Goal: Task Accomplishment & Management: Use online tool/utility

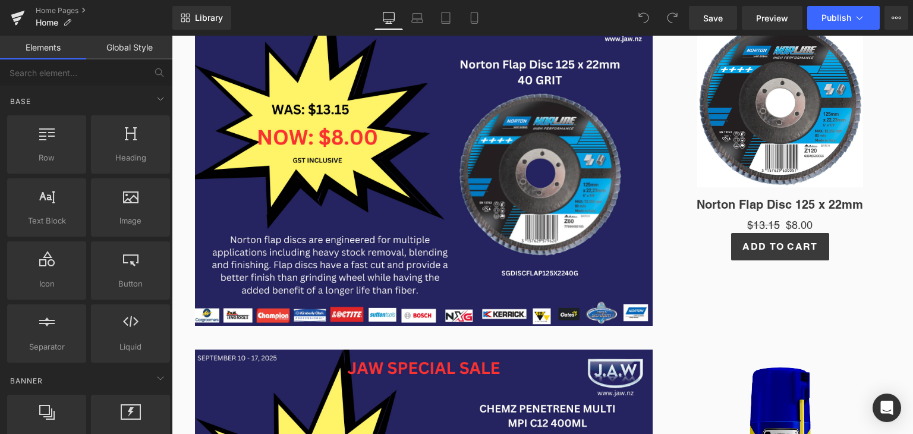
scroll to position [297, 0]
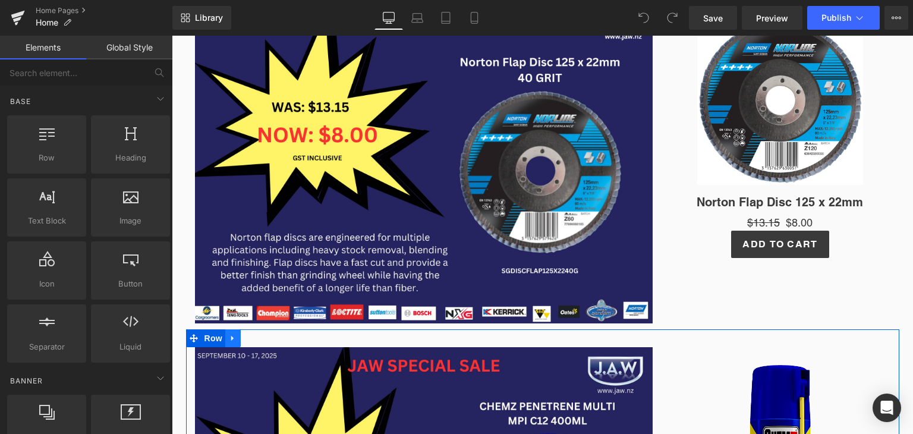
click at [225, 346] on link at bounding box center [232, 338] width 15 height 18
click at [260, 340] on icon at bounding box center [264, 338] width 8 height 9
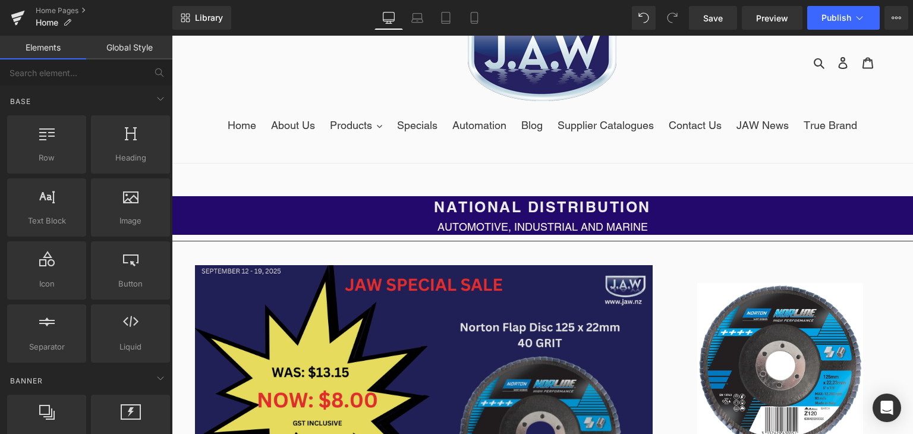
scroll to position [59, 0]
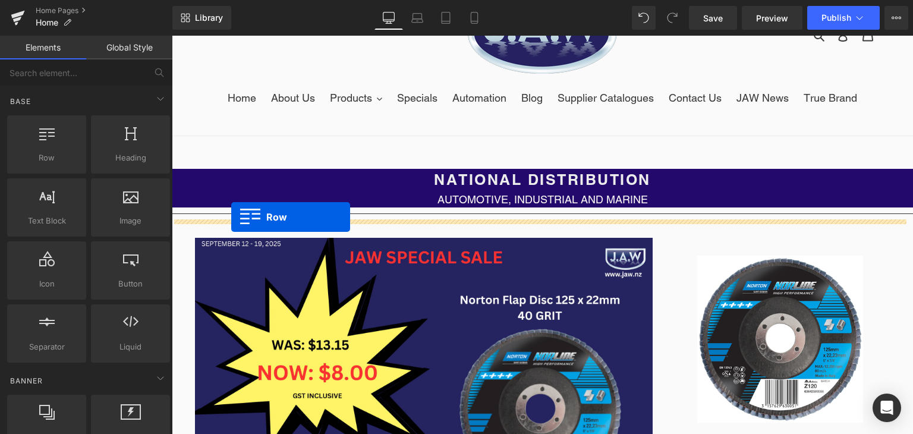
drag, startPoint x: 212, startPoint y: 195, endPoint x: 231, endPoint y: 217, distance: 29.1
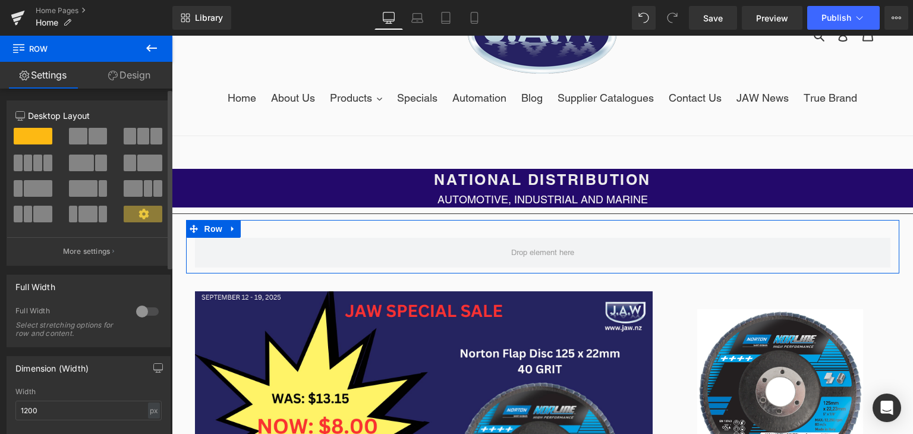
click at [99, 164] on span at bounding box center [101, 163] width 12 height 17
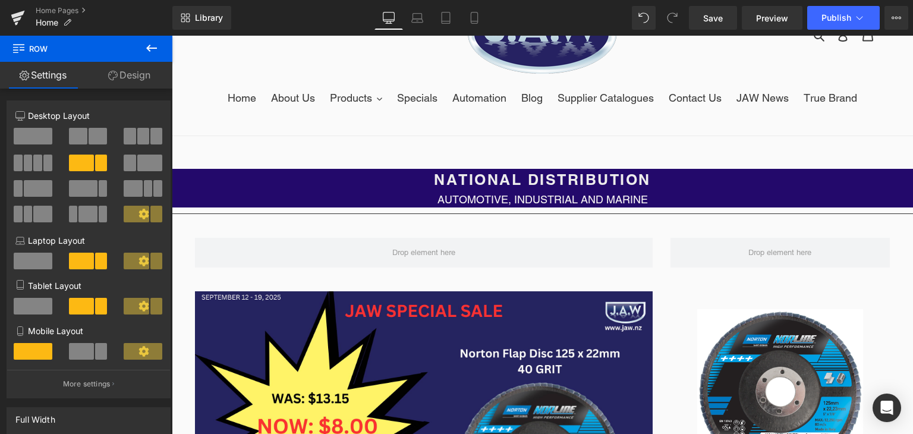
click at [155, 48] on icon at bounding box center [151, 48] width 11 height 7
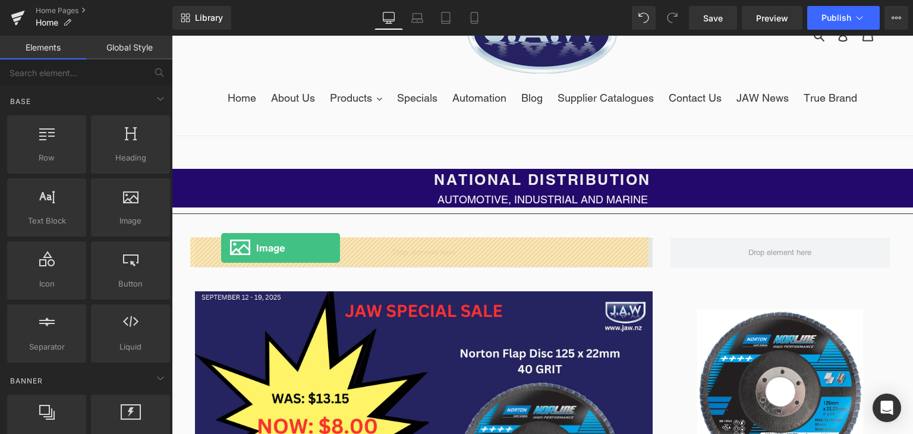
drag, startPoint x: 306, startPoint y: 250, endPoint x: 221, endPoint y: 248, distance: 85.1
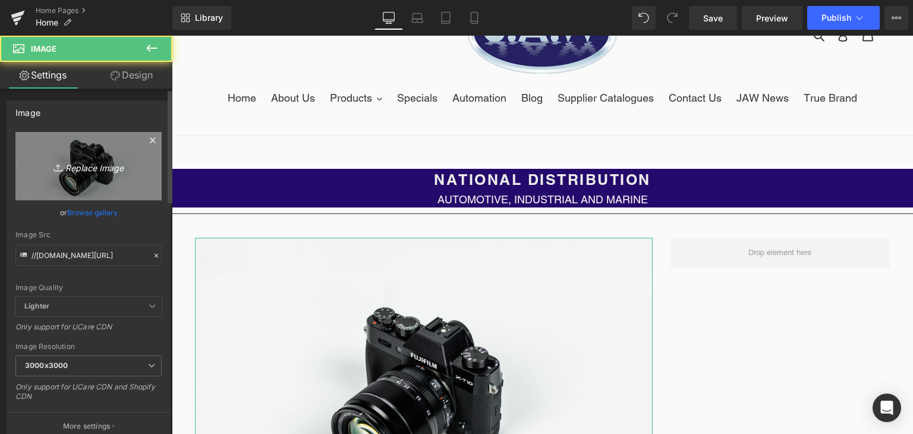
click at [69, 161] on icon "Replace Image" at bounding box center [88, 166] width 95 height 15
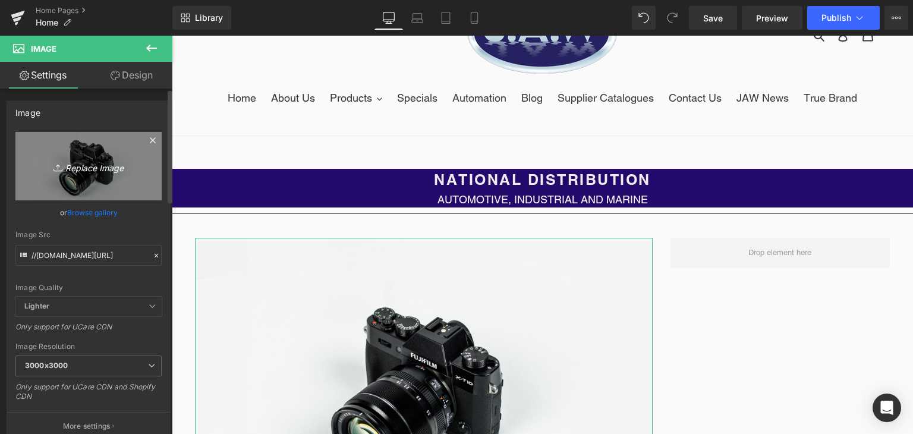
type input "C:\fakepath\JAW SPECIAL SALE (59).png"
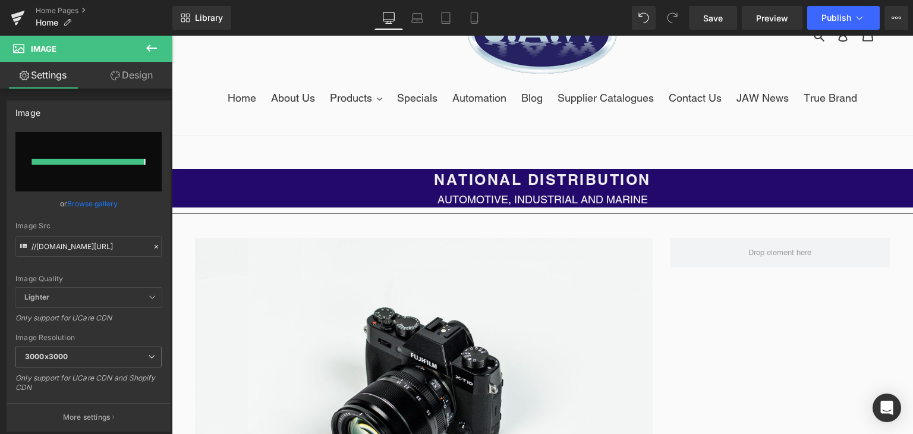
type input "[URL][DOMAIN_NAME]"
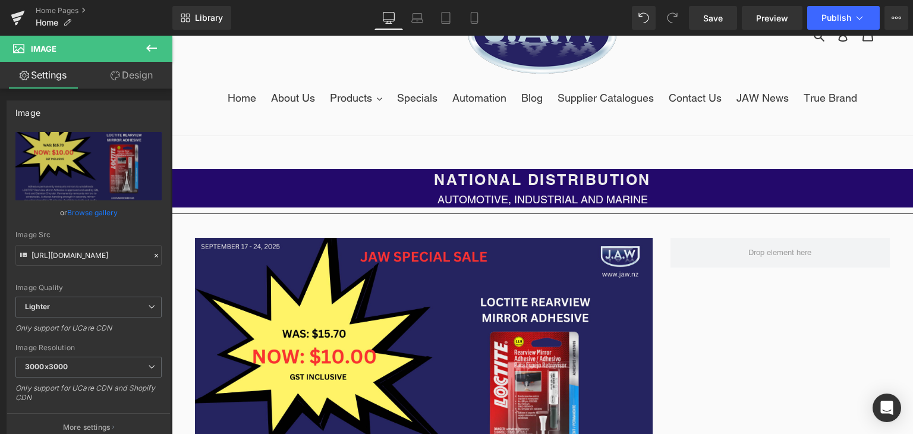
click at [154, 51] on icon at bounding box center [151, 48] width 14 height 14
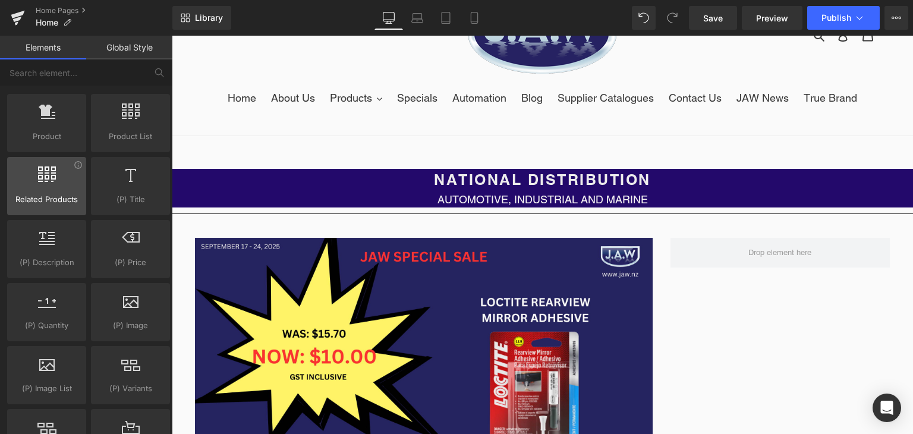
scroll to position [892, 0]
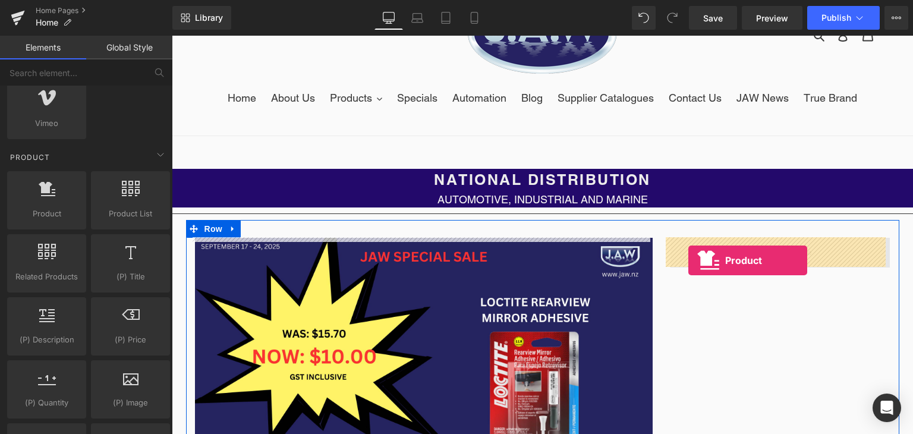
drag, startPoint x: 188, startPoint y: 236, endPoint x: 688, endPoint y: 260, distance: 500.6
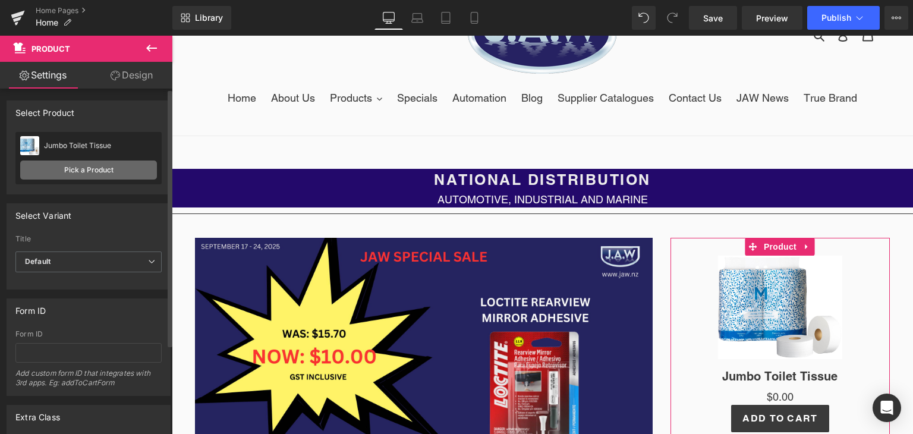
click at [84, 168] on link "Pick a Product" at bounding box center [88, 170] width 137 height 19
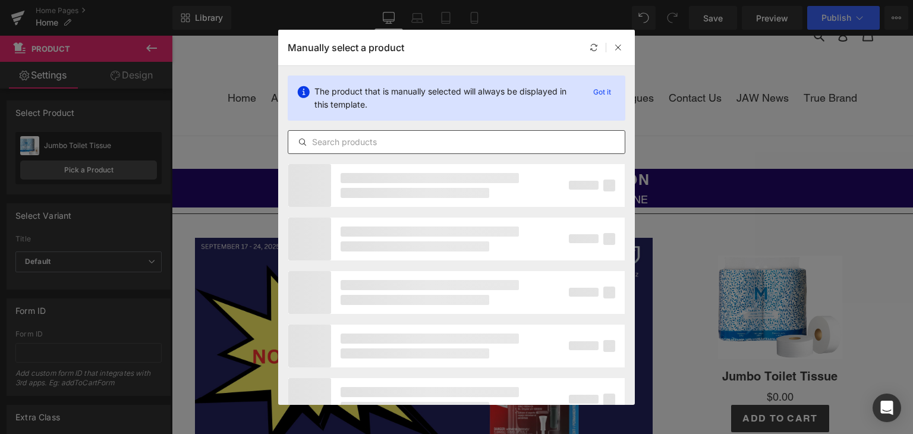
click at [377, 136] on input "text" at bounding box center [456, 142] width 337 height 14
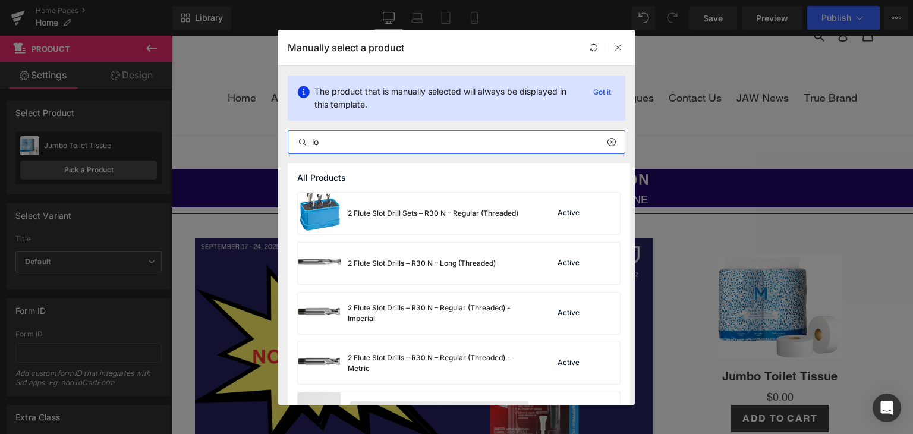
type input "l"
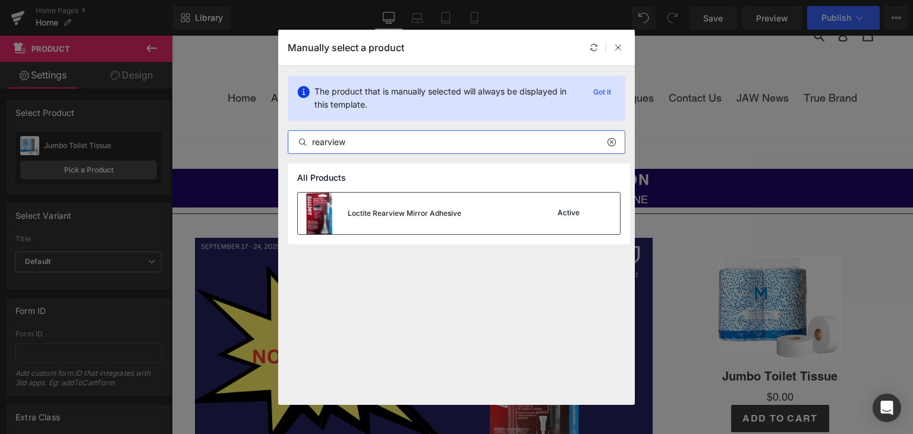
type input "rearview"
click at [392, 211] on div "Loctite Rearview Mirror Adhesive" at bounding box center [405, 213] width 114 height 11
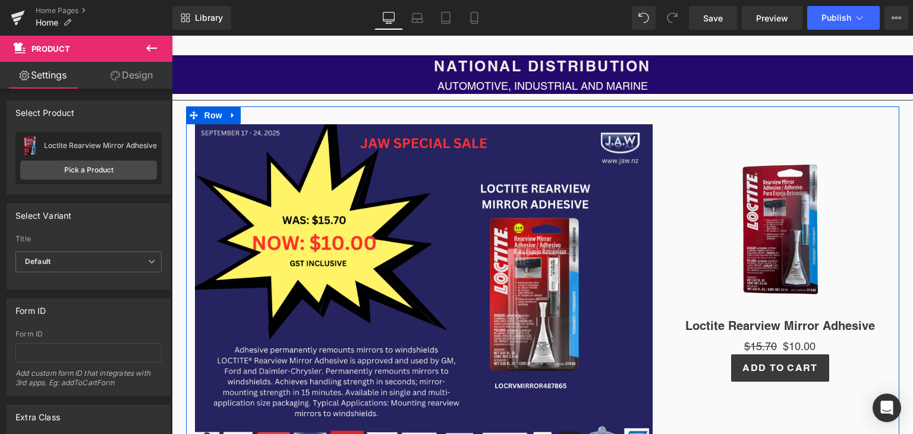
scroll to position [178, 0]
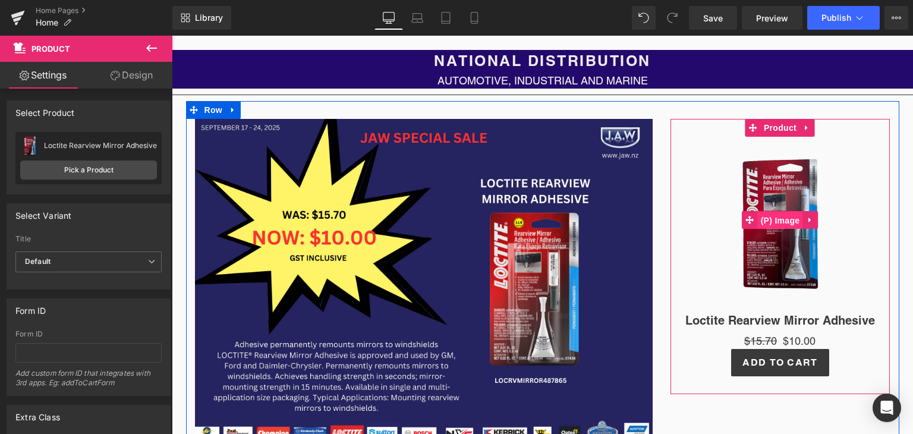
click at [758, 218] on span "(P) Image" at bounding box center [780, 221] width 45 height 18
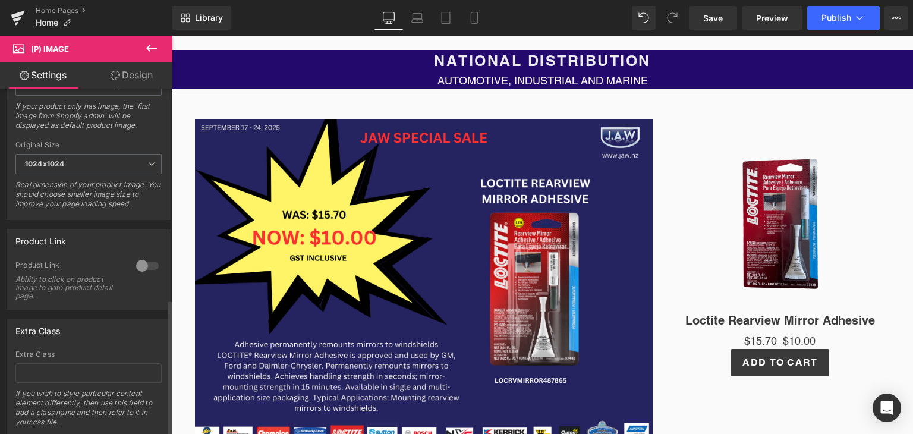
scroll to position [532, 0]
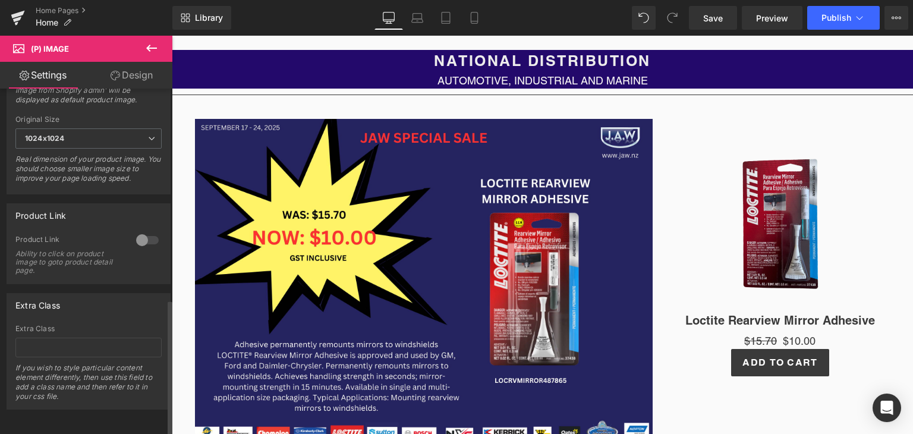
click at [137, 231] on div at bounding box center [147, 240] width 29 height 19
click at [822, 10] on button "Publish" at bounding box center [843, 18] width 73 height 24
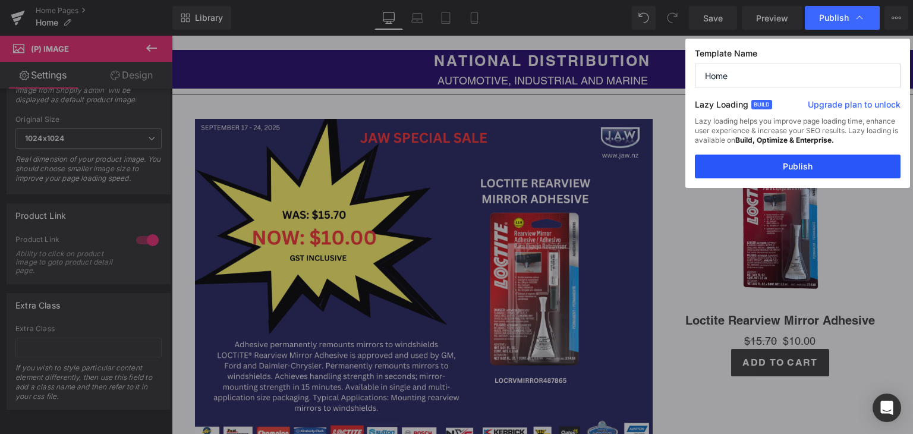
click at [757, 167] on button "Publish" at bounding box center [798, 167] width 206 height 24
